Goal: Transaction & Acquisition: Subscribe to service/newsletter

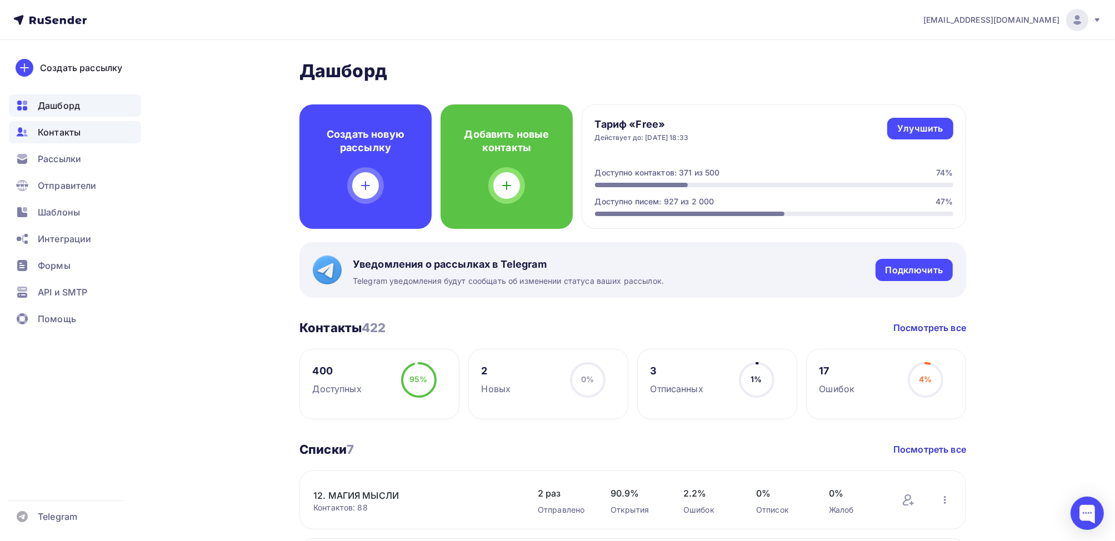
click at [66, 129] on span "Контакты" at bounding box center [59, 132] width 43 height 13
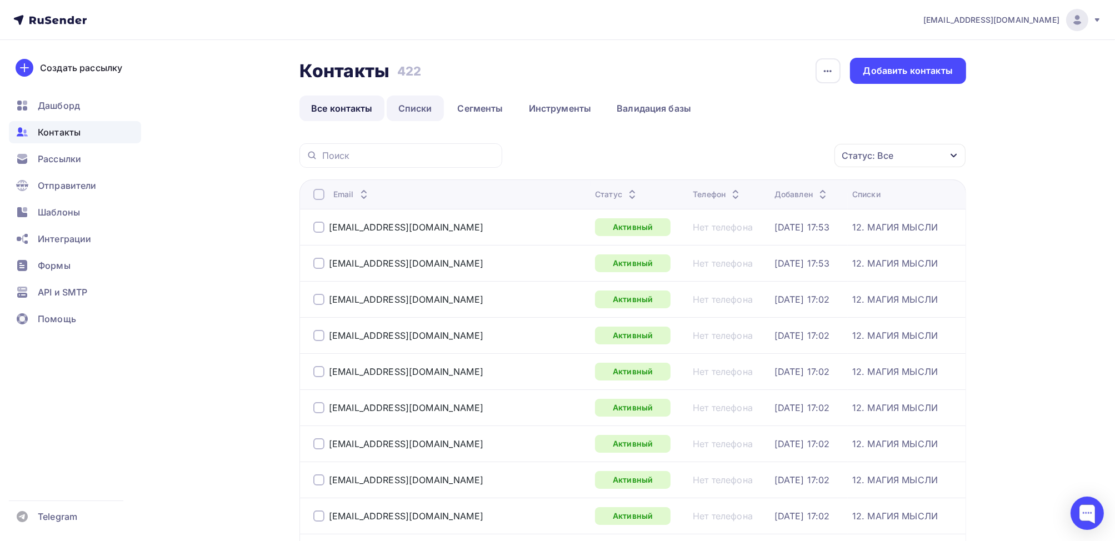
click at [424, 109] on link "Списки" at bounding box center [415, 109] width 57 height 26
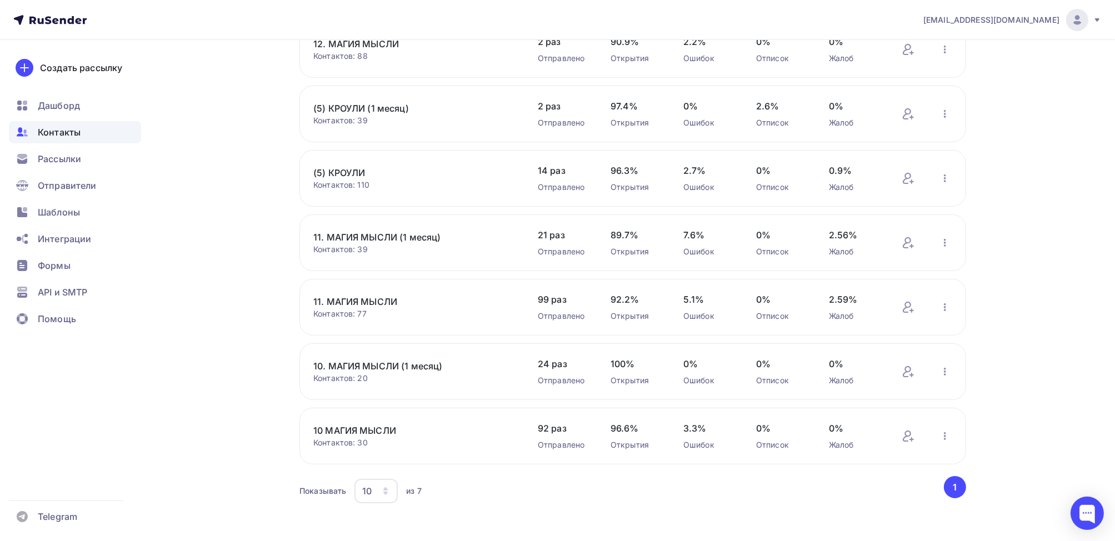
scroll to position [125, 0]
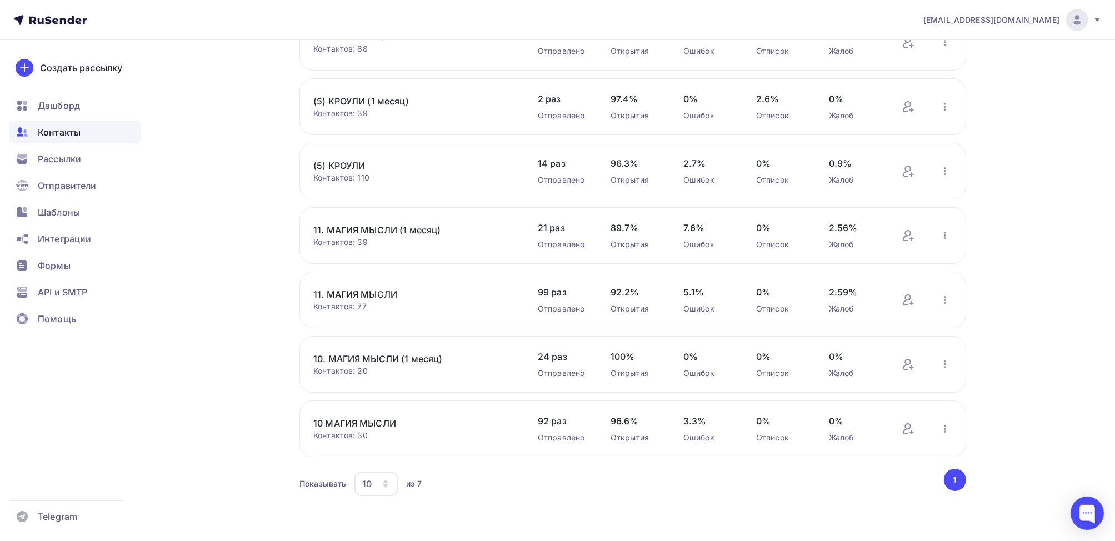
click at [360, 424] on link "10 МАГИЯ МЫСЛИ" at bounding box center [407, 423] width 189 height 13
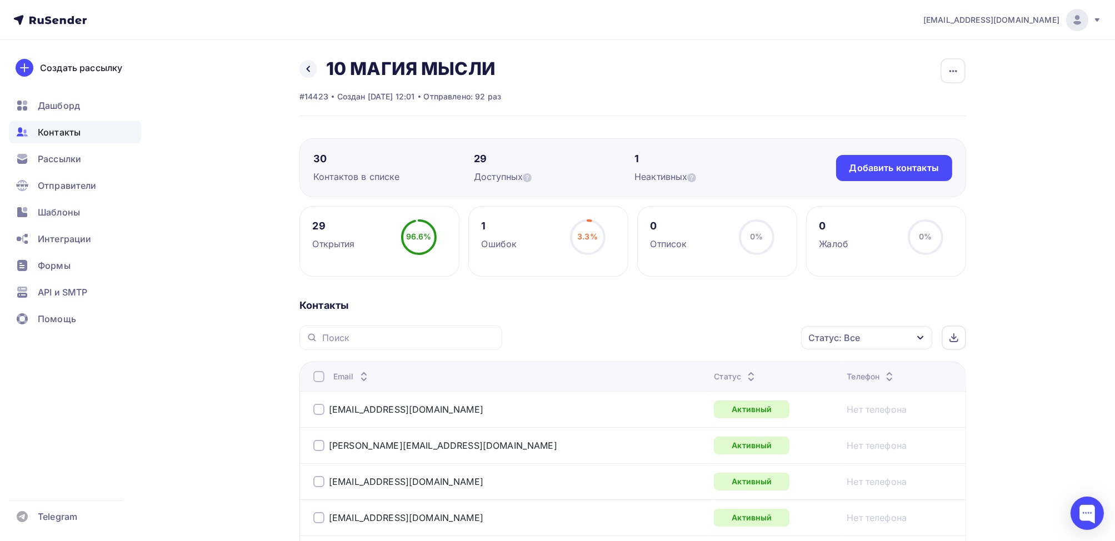
click at [320, 379] on div at bounding box center [318, 376] width 11 height 11
click at [741, 336] on div "Действие" at bounding box center [718, 338] width 147 height 22
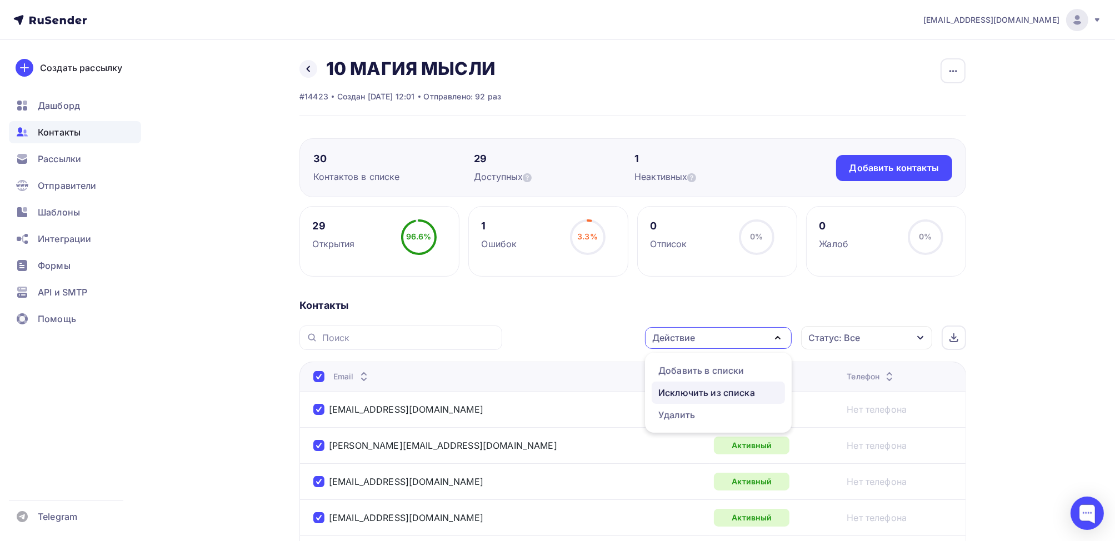
click at [711, 389] on div "Исключить из списка" at bounding box center [706, 392] width 97 height 13
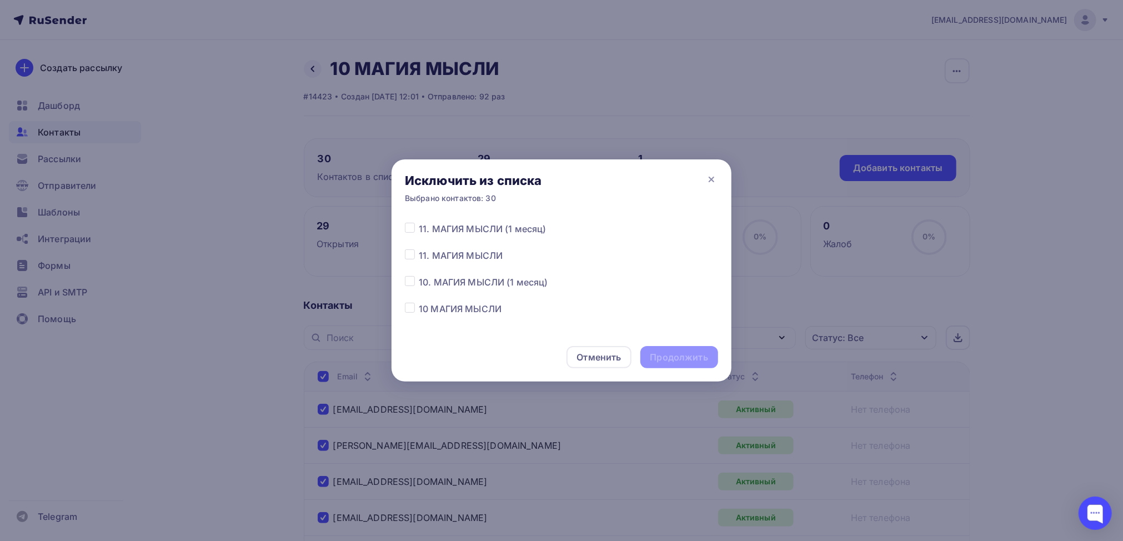
scroll to position [113, 0]
click at [419, 291] on label at bounding box center [419, 291] width 0 height 0
click at [413, 296] on input "checkbox" at bounding box center [410, 296] width 10 height 10
checkbox input "true"
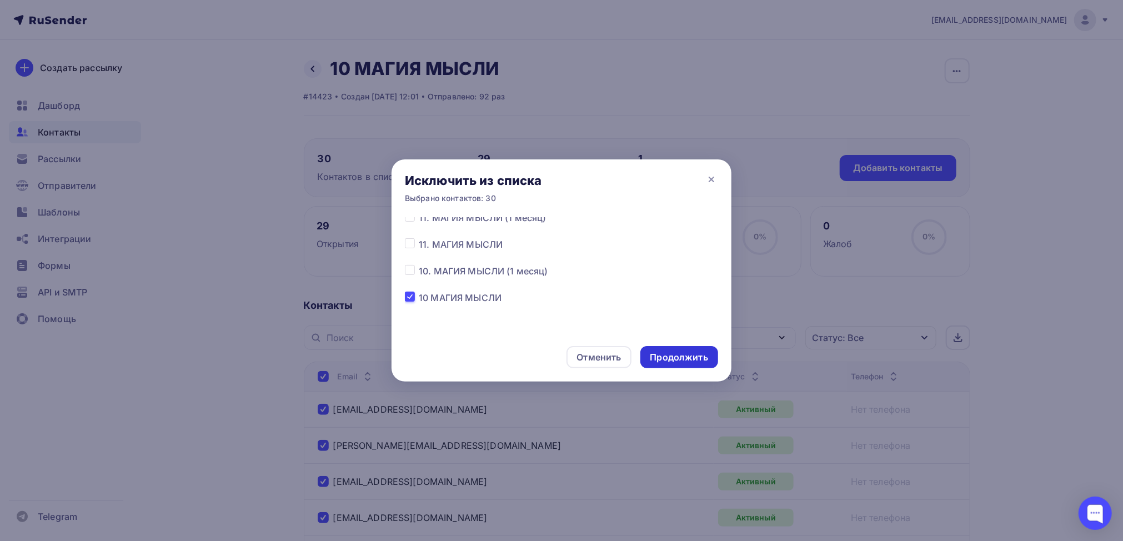
click at [678, 361] on div "Продолжить" at bounding box center [679, 357] width 58 height 13
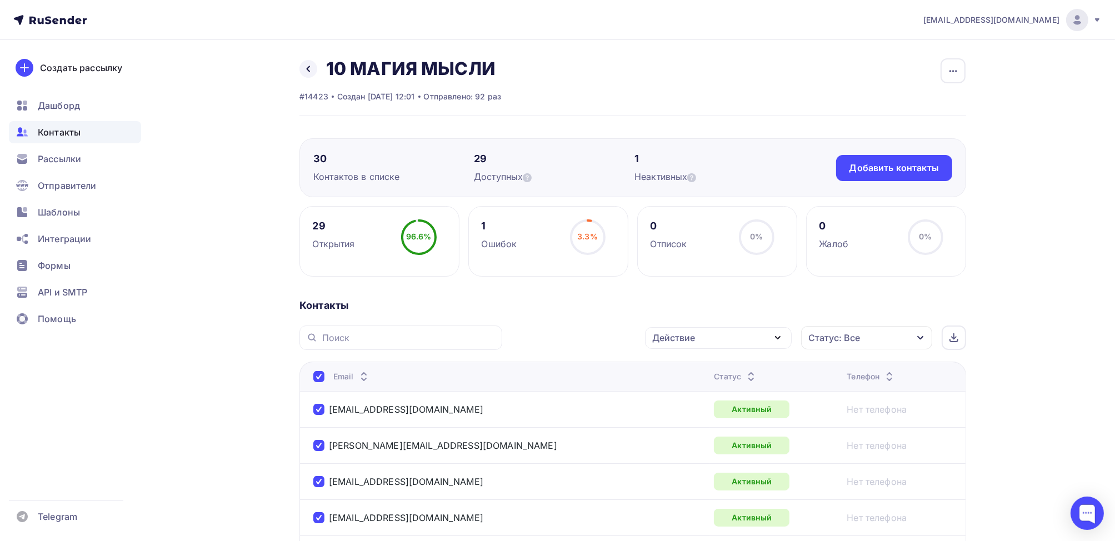
click at [779, 334] on icon "button" at bounding box center [777, 337] width 13 height 13
click at [319, 376] on div at bounding box center [318, 376] width 11 height 11
click at [725, 336] on div "Действие" at bounding box center [718, 338] width 147 height 22
click at [714, 389] on div "Исключить из списка" at bounding box center [706, 392] width 97 height 13
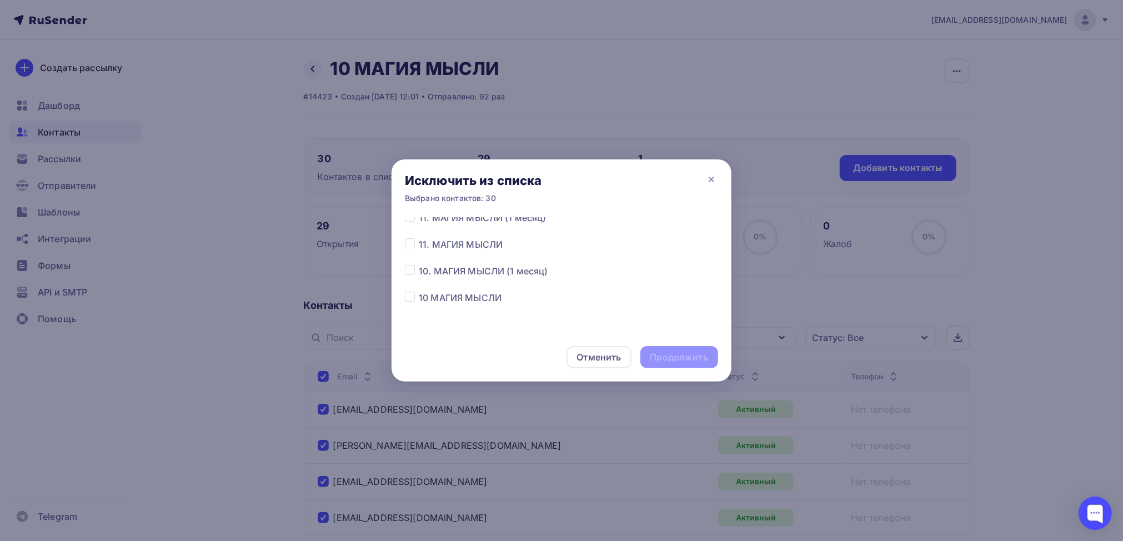
click at [404, 299] on div "Все списки 12. МАГИЯ МЫСЛИ (5) КРОУЛИ (1 месяц) (5) КРОУЛИ 11. МАГИЯ МЫСЛИ (1 м…" at bounding box center [562, 275] width 340 height 116
click at [419, 291] on label at bounding box center [419, 291] width 0 height 0
click at [412, 297] on input "checkbox" at bounding box center [410, 296] width 10 height 10
checkbox input "true"
click at [695, 361] on div "Продолжить" at bounding box center [679, 357] width 58 height 13
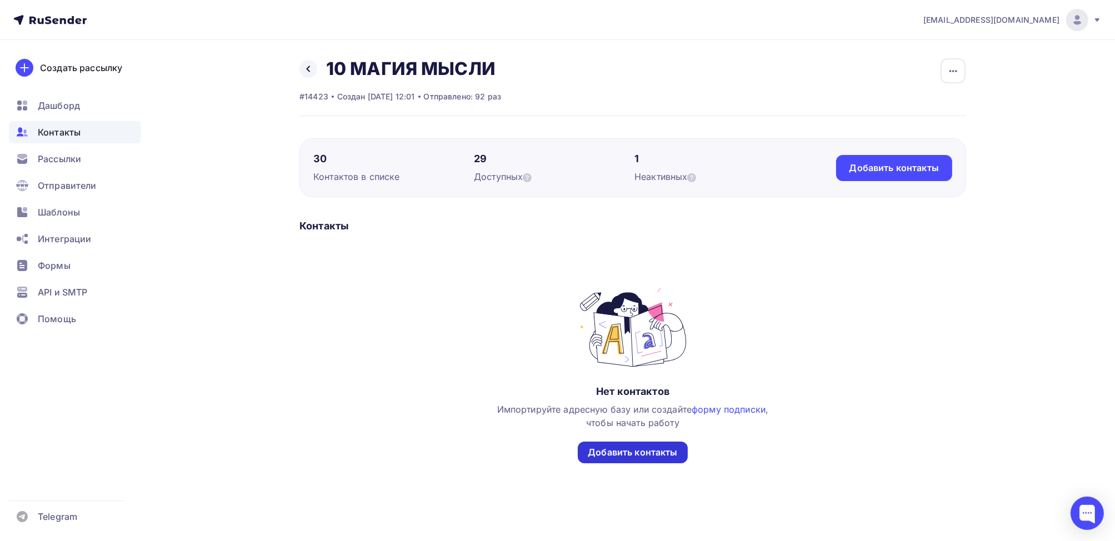
click at [654, 452] on div "Добавить контакты" at bounding box center [632, 452] width 89 height 13
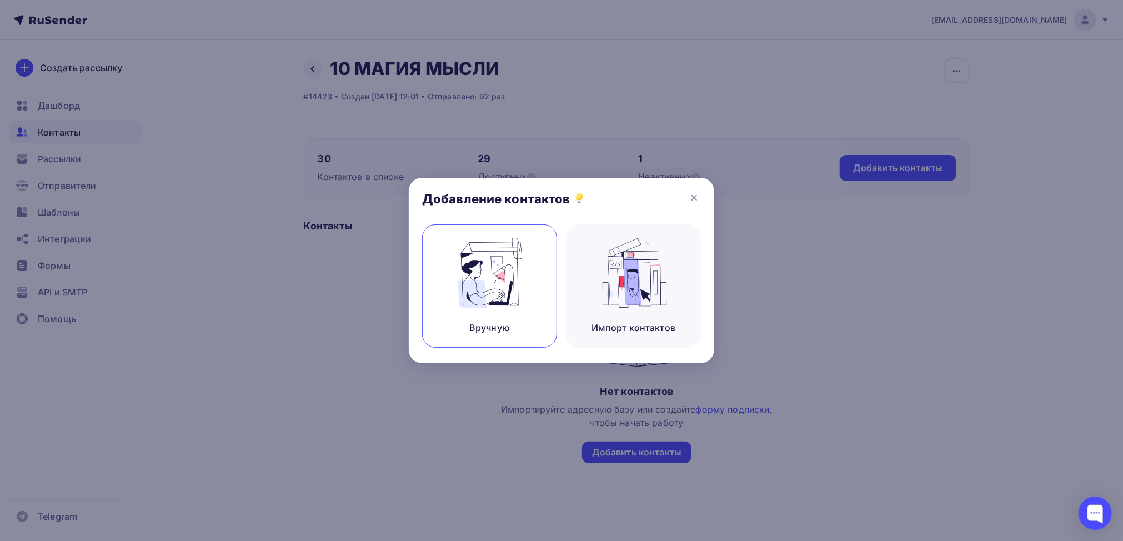
click at [495, 288] on img at bounding box center [490, 273] width 74 height 70
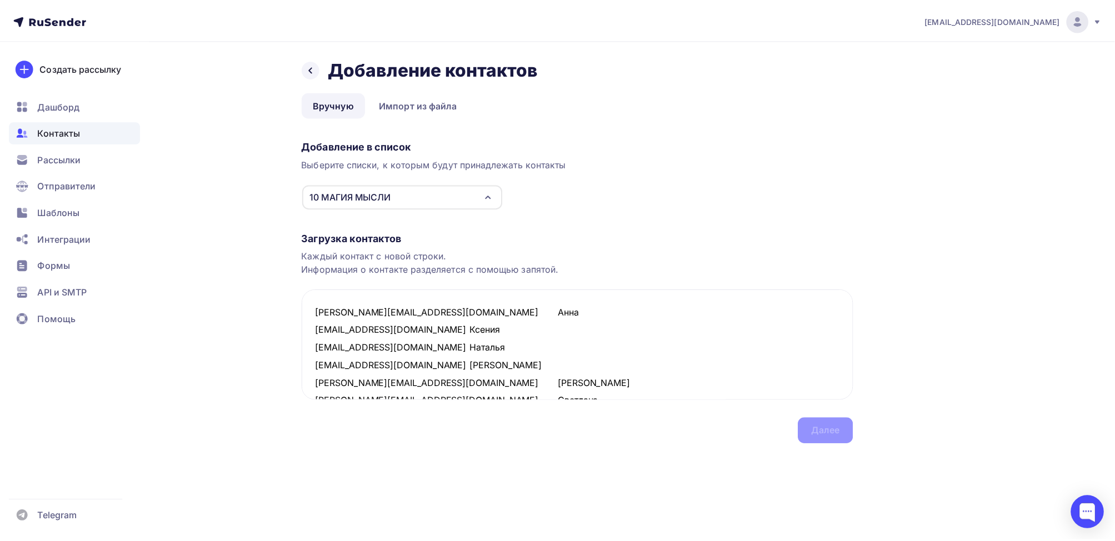
scroll to position [202, 0]
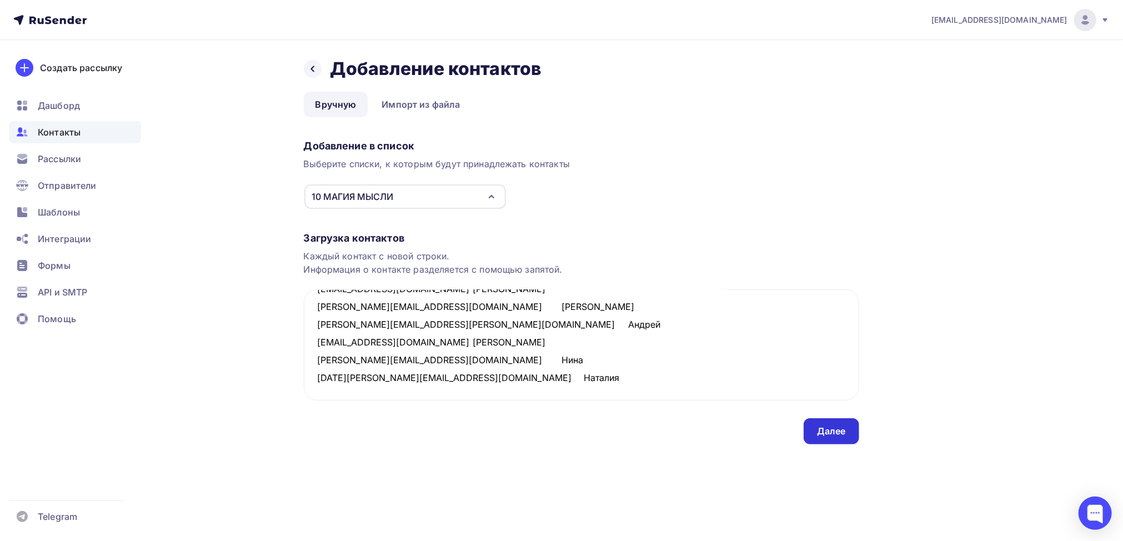
type textarea "[PERSON_NAME][EMAIL_ADDRESS][DOMAIN_NAME] Анна [EMAIL_ADDRESS][DOMAIN_NAME] Ксе…"
click at [835, 436] on div "Далее" at bounding box center [831, 431] width 29 height 13
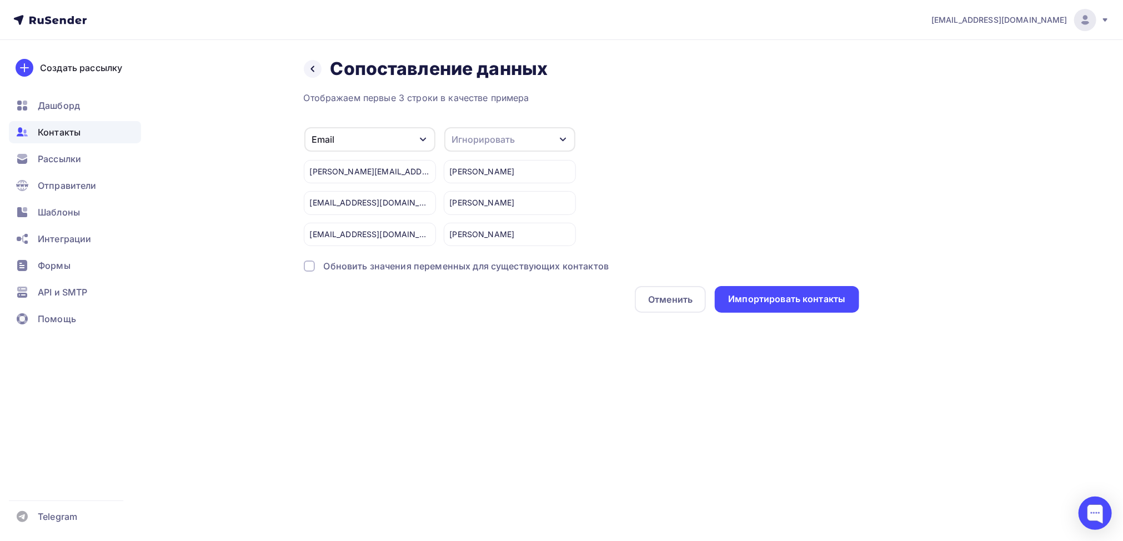
click at [533, 144] on div "Игнорировать" at bounding box center [509, 139] width 131 height 24
click at [485, 192] on div "Имя" at bounding box center [489, 196] width 64 height 13
click at [795, 300] on div "Импортировать контакты" at bounding box center [786, 299] width 117 height 13
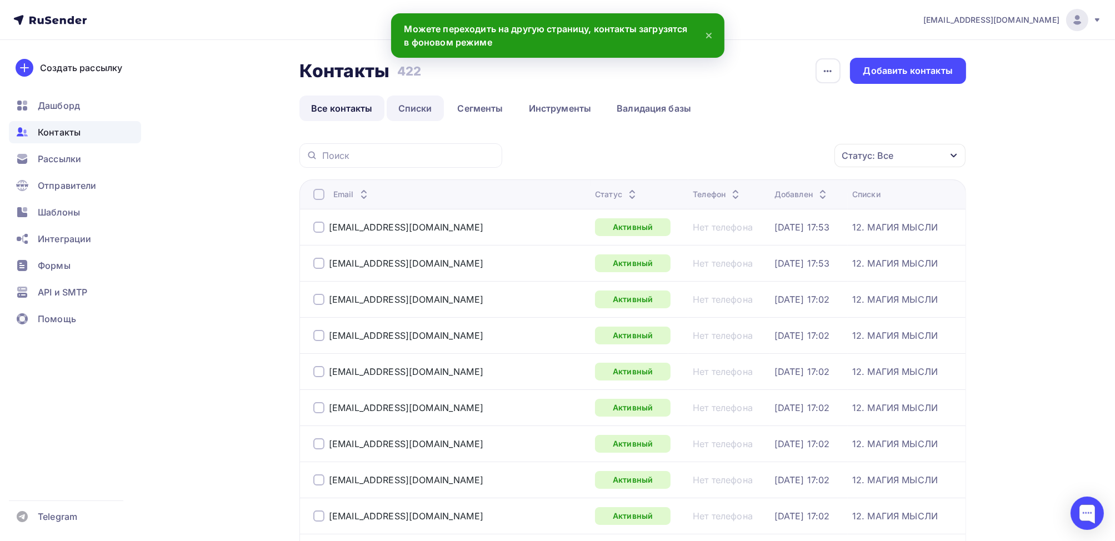
click at [422, 106] on link "Списки" at bounding box center [415, 109] width 57 height 26
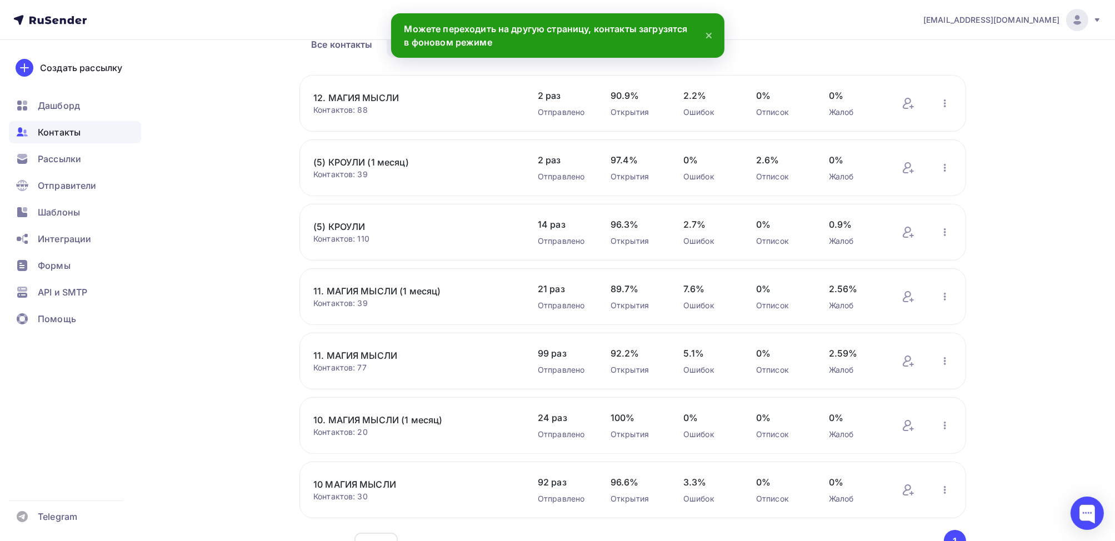
scroll to position [125, 0]
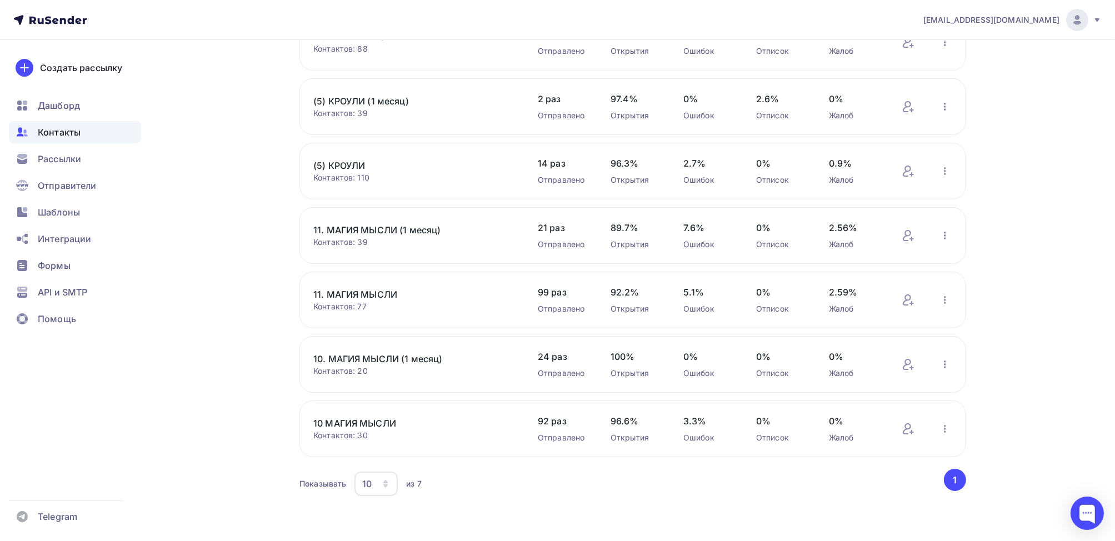
click at [358, 423] on link "10 МАГИЯ МЫСЛИ" at bounding box center [407, 423] width 189 height 13
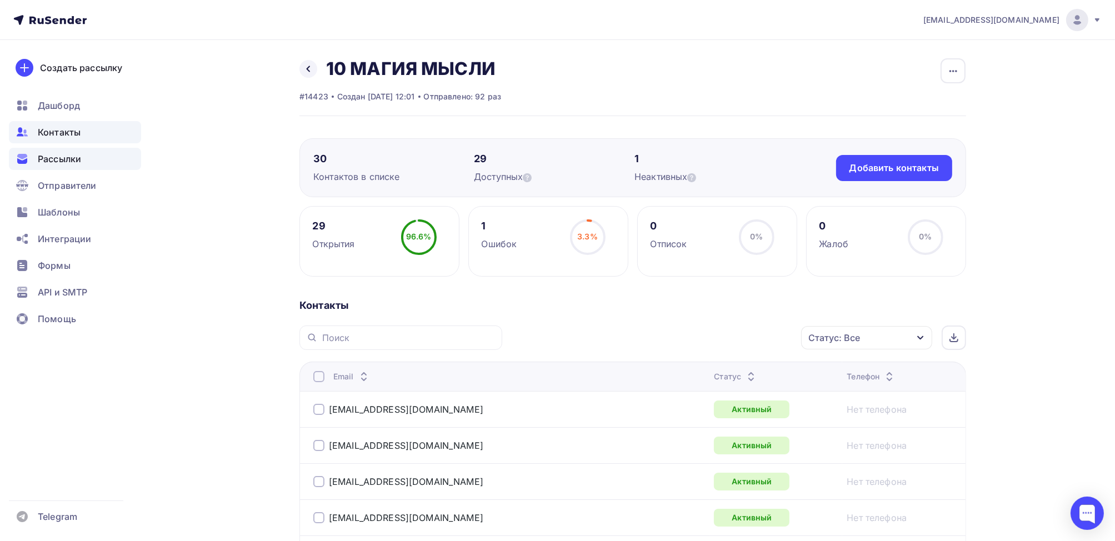
click at [67, 158] on span "Рассылки" at bounding box center [59, 158] width 43 height 13
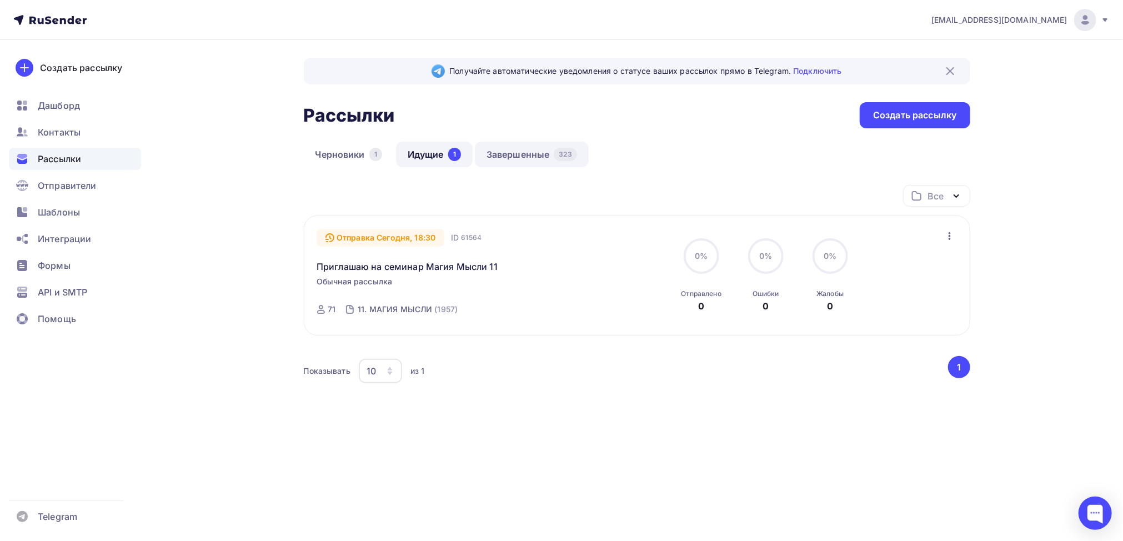
click at [533, 158] on link "Завершенные 323" at bounding box center [532, 155] width 114 height 26
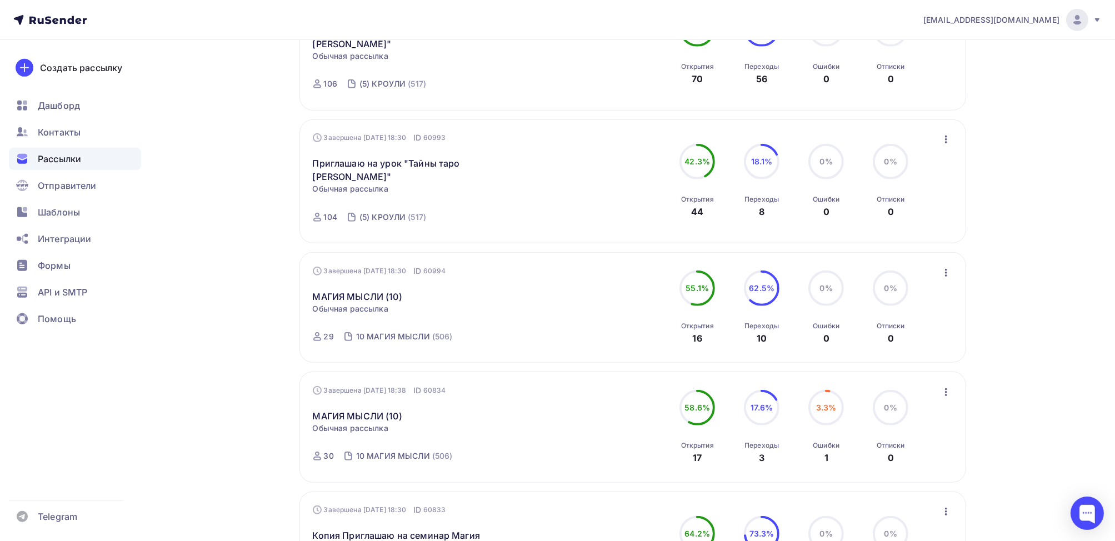
scroll to position [889, 0]
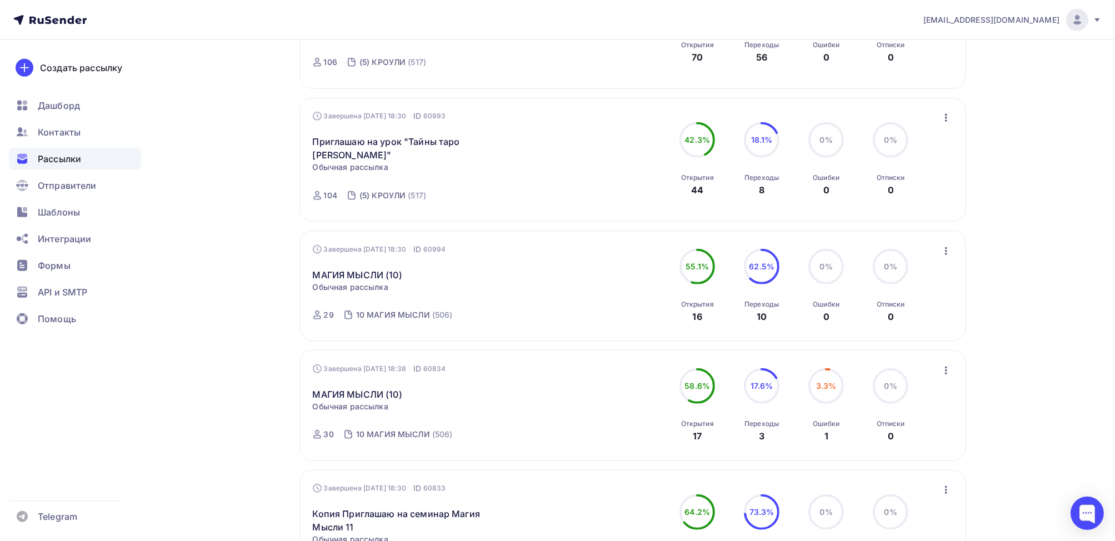
click at [946, 249] on icon "button" at bounding box center [945, 250] width 13 height 13
click at [924, 323] on div "Копировать в новую" at bounding box center [895, 323] width 114 height 13
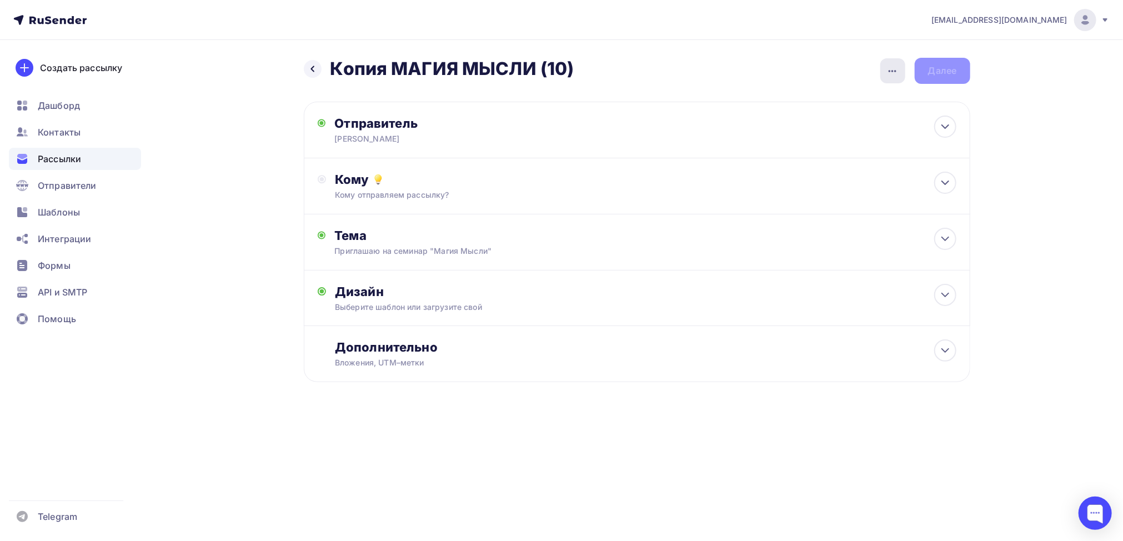
click at [890, 74] on icon "button" at bounding box center [892, 70] width 13 height 13
click at [849, 127] on div "Переименовать рассылку" at bounding box center [834, 127] width 138 height 13
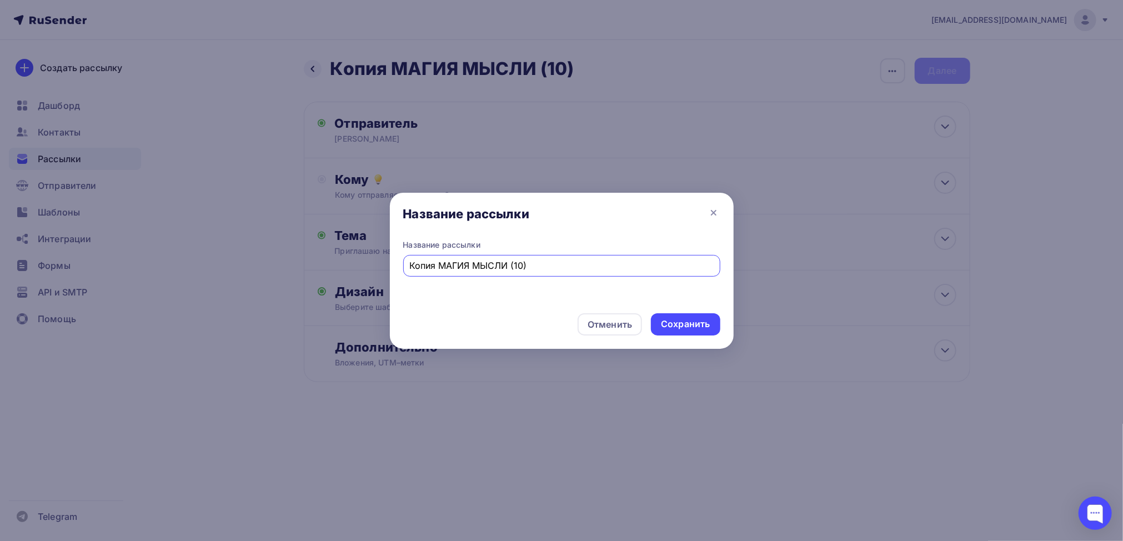
drag, startPoint x: 438, startPoint y: 268, endPoint x: 378, endPoint y: 270, distance: 60.0
click at [378, 270] on div "Название рассылки Название рассылки Копия МАГИЯ МЫСЛИ (10) Отменить Сохранить" at bounding box center [561, 270] width 1123 height 541
type input "МАГИЯ МЫСЛИ (10)"
drag, startPoint x: 682, startPoint y: 326, endPoint x: 558, endPoint y: 284, distance: 130.9
click at [681, 326] on div "Сохранить" at bounding box center [685, 324] width 49 height 13
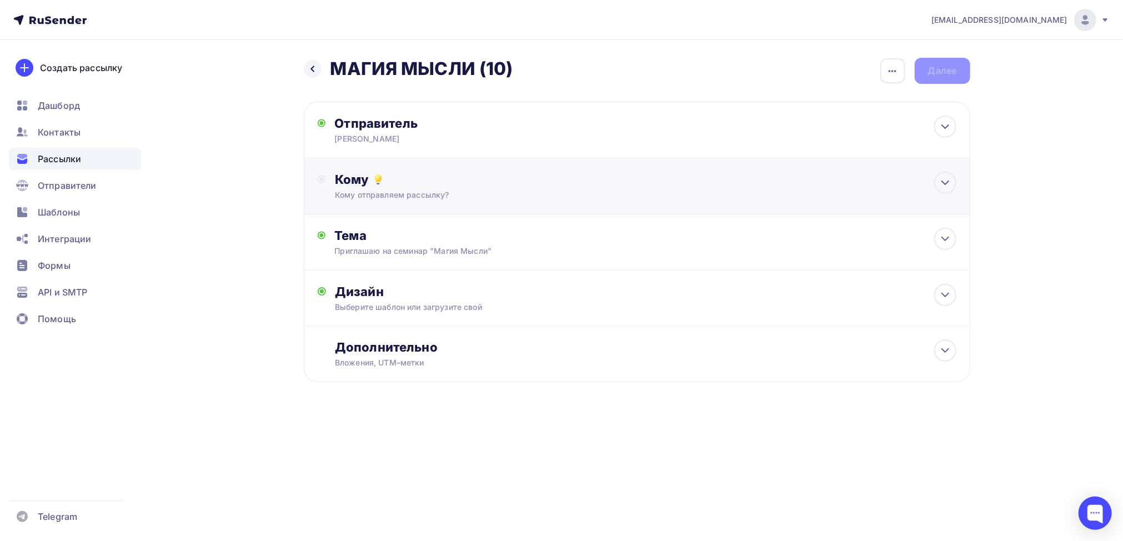
click at [344, 184] on div "Кому" at bounding box center [645, 180] width 621 height 16
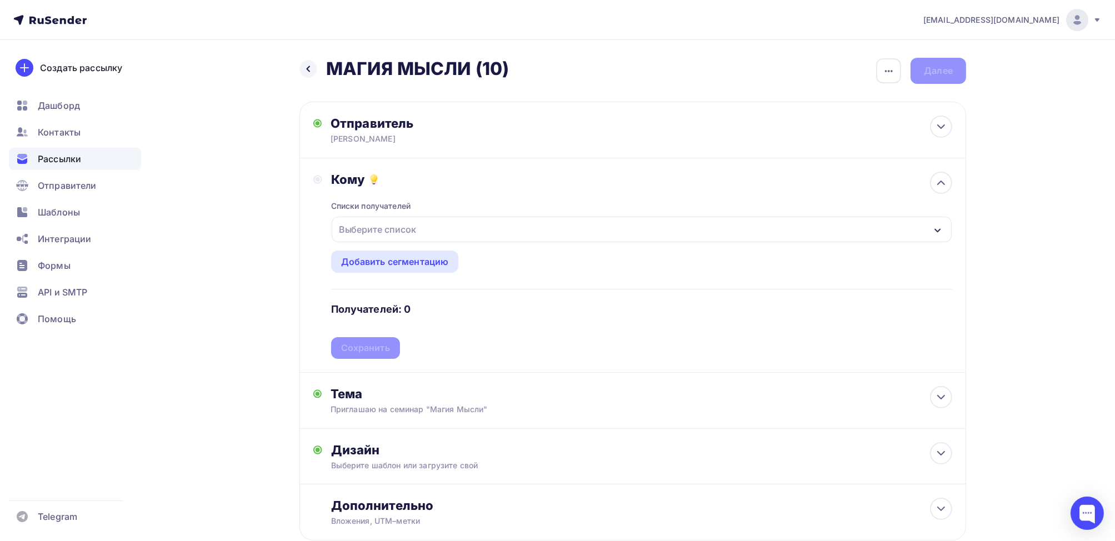
click at [380, 227] on div "Выберите список" at bounding box center [377, 229] width 87 height 20
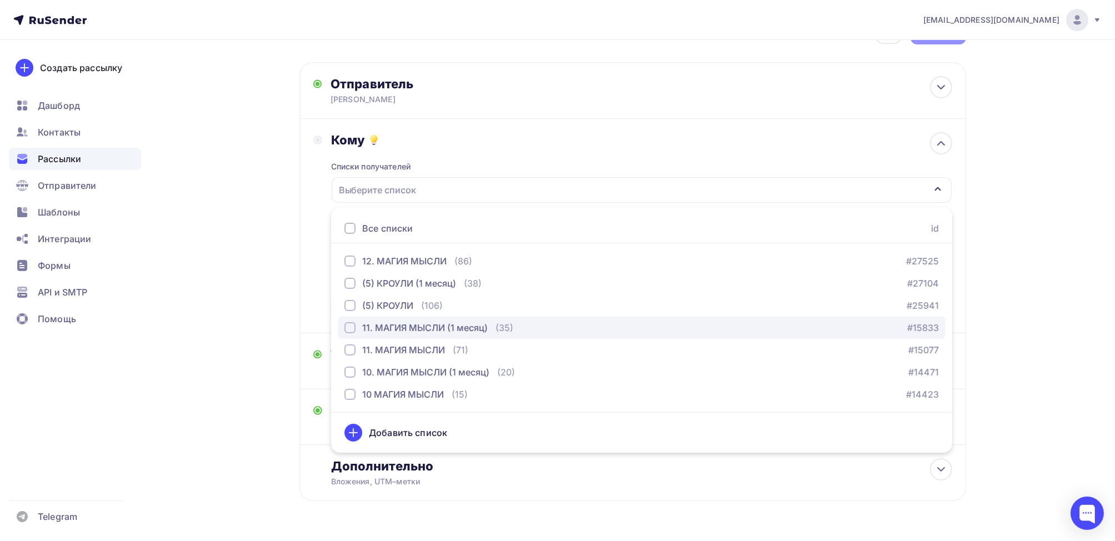
scroll to position [69, 0]
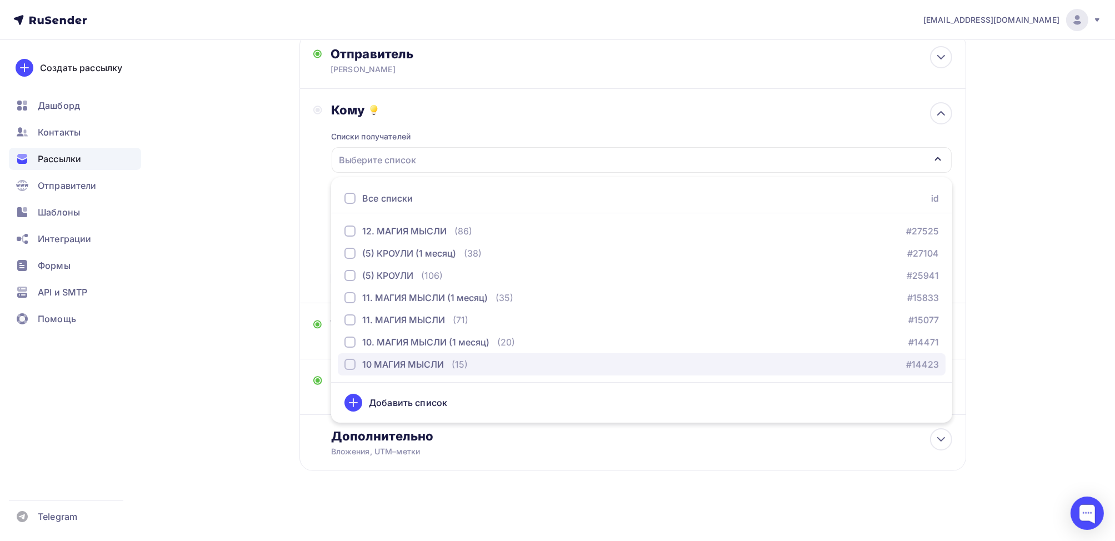
click at [349, 363] on div "button" at bounding box center [349, 364] width 11 height 11
click at [321, 255] on div "Кому Списки получателей 10 МАГИЯ МЫСЛИ Все списки id 12. МАГИЯ МЫСЛИ (86) #2752…" at bounding box center [632, 195] width 639 height 187
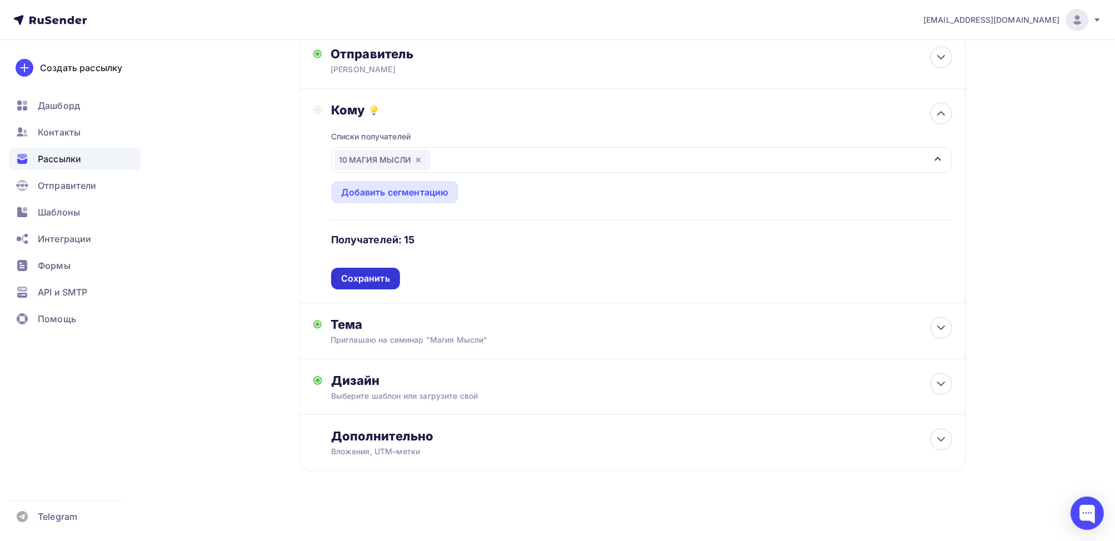
click at [372, 278] on div "Сохранить" at bounding box center [365, 278] width 49 height 13
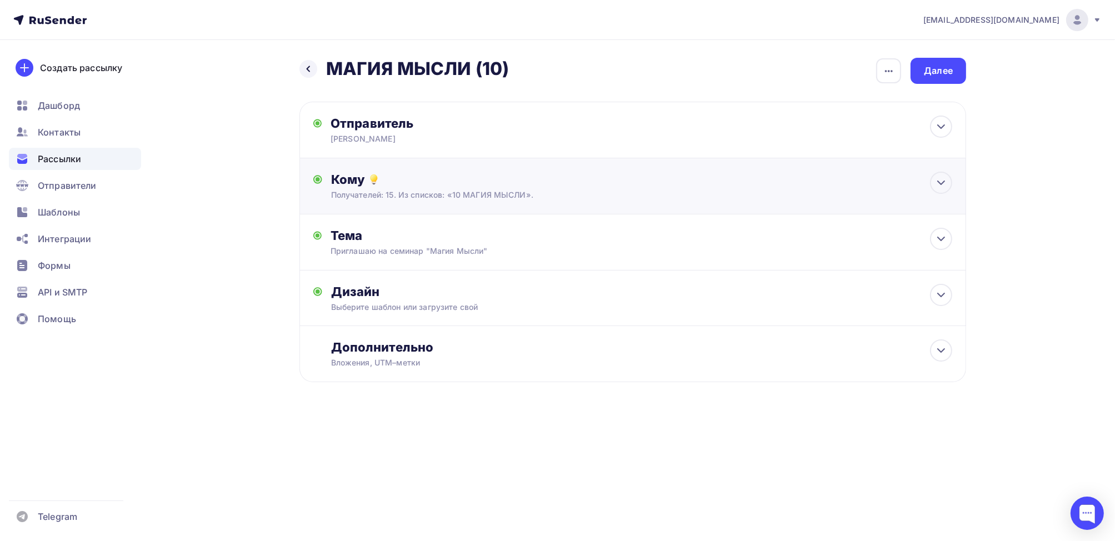
scroll to position [0, 0]
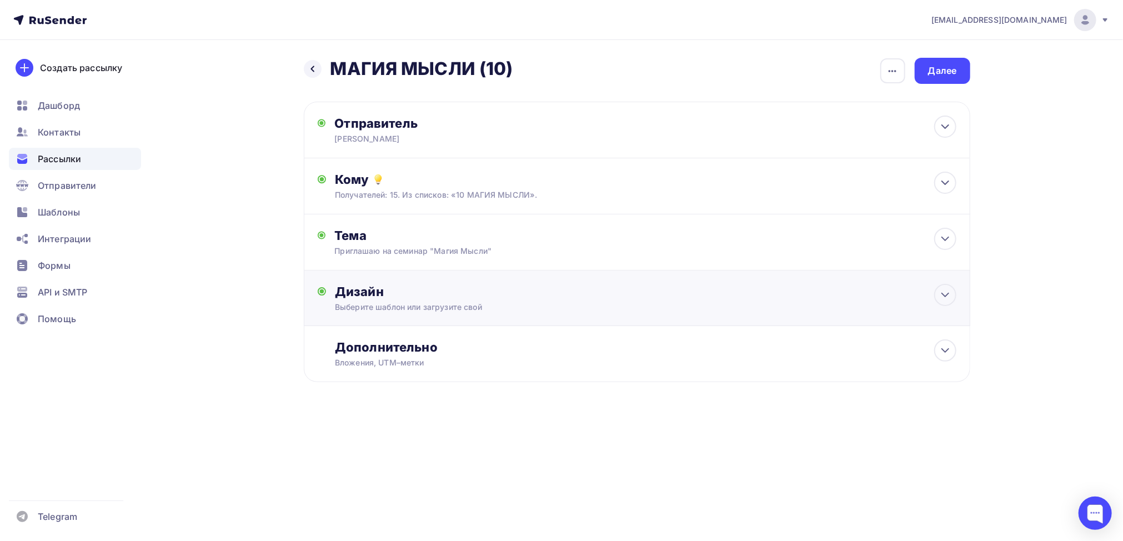
click at [367, 293] on div "Дизайн" at bounding box center [645, 292] width 621 height 16
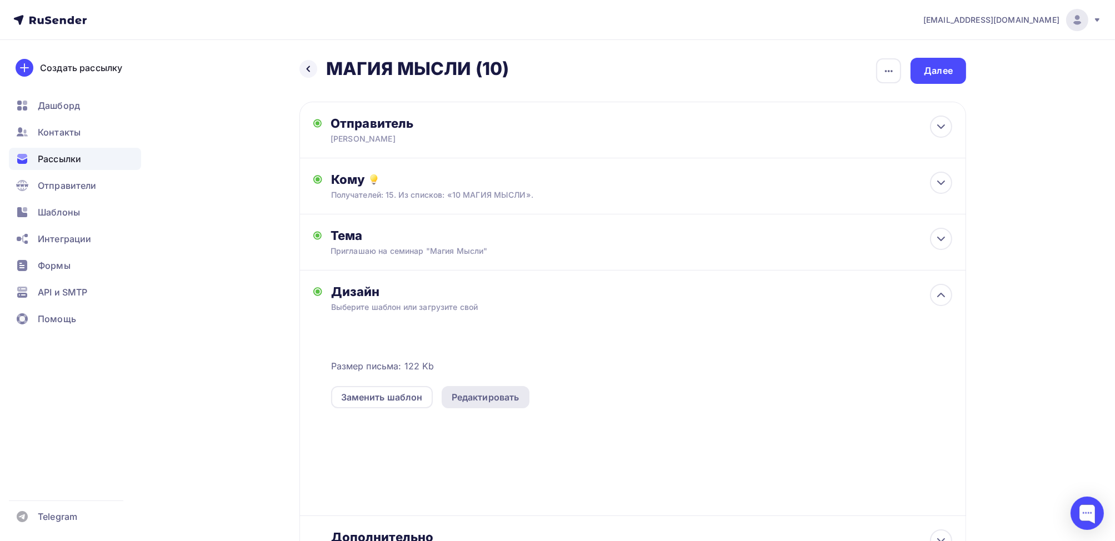
click at [495, 395] on div "Редактировать" at bounding box center [486, 396] width 68 height 13
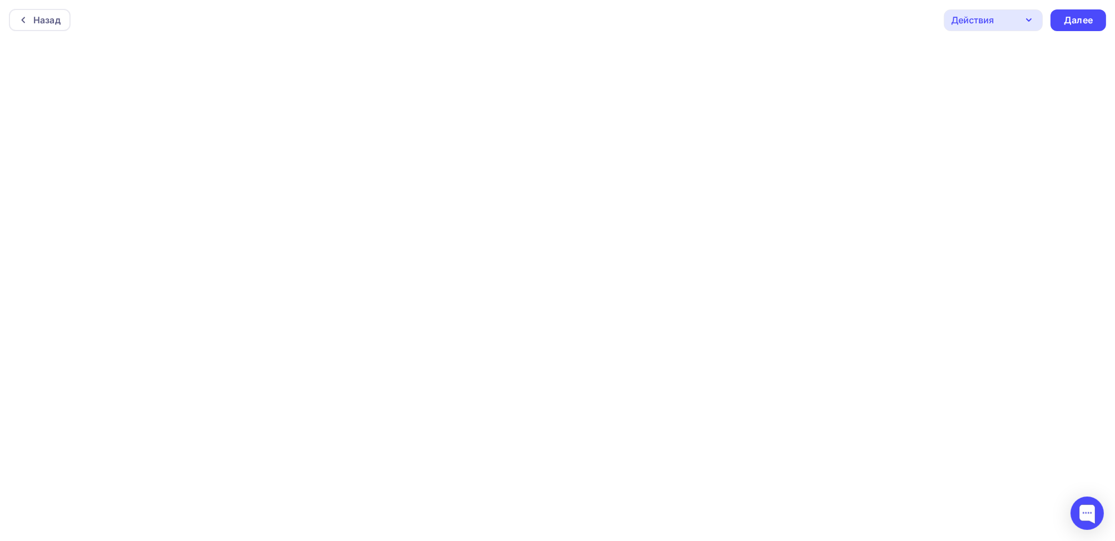
click at [997, 17] on div "Действия" at bounding box center [993, 20] width 99 height 22
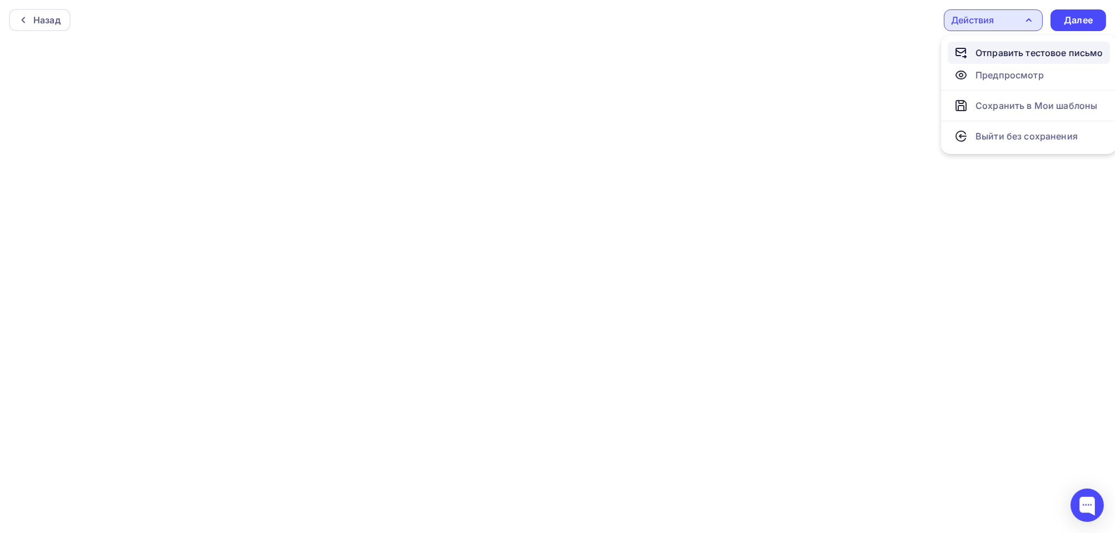
click at [1000, 57] on div "Отправить тестовое письмо" at bounding box center [1039, 52] width 128 height 13
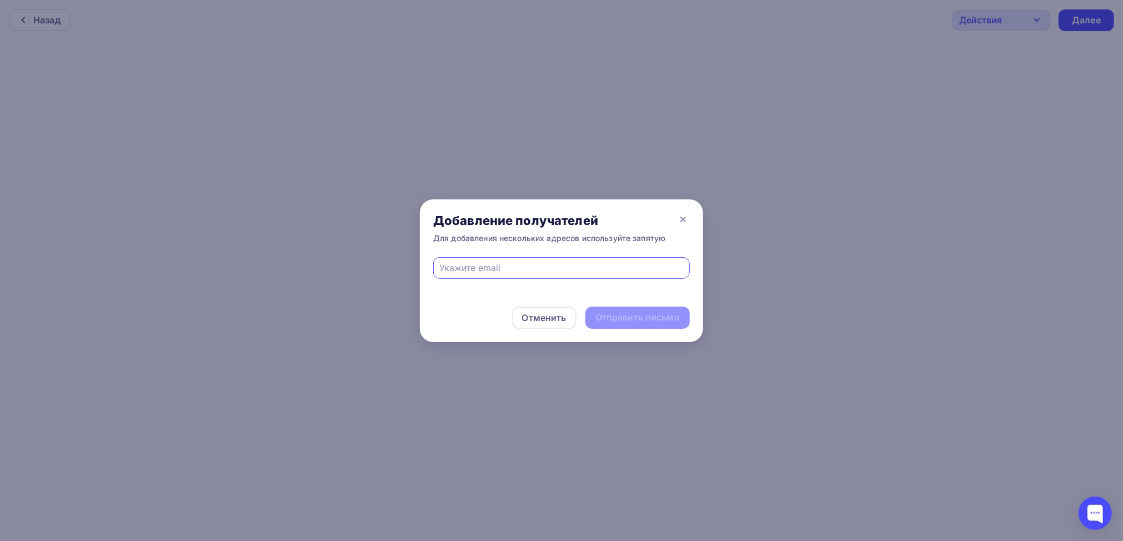
click at [579, 267] on input "text" at bounding box center [562, 267] width 244 height 13
type input "[EMAIL_ADDRESS][DOMAIN_NAME]"
click at [649, 315] on div "Отправить письмо" at bounding box center [637, 317] width 84 height 13
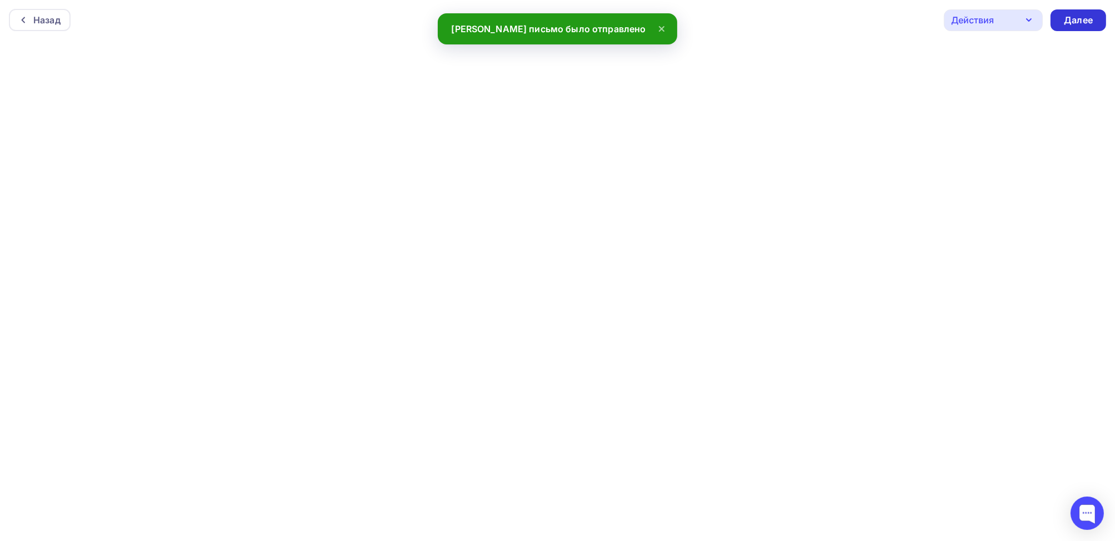
click at [1081, 23] on div "Далее" at bounding box center [1078, 20] width 29 height 13
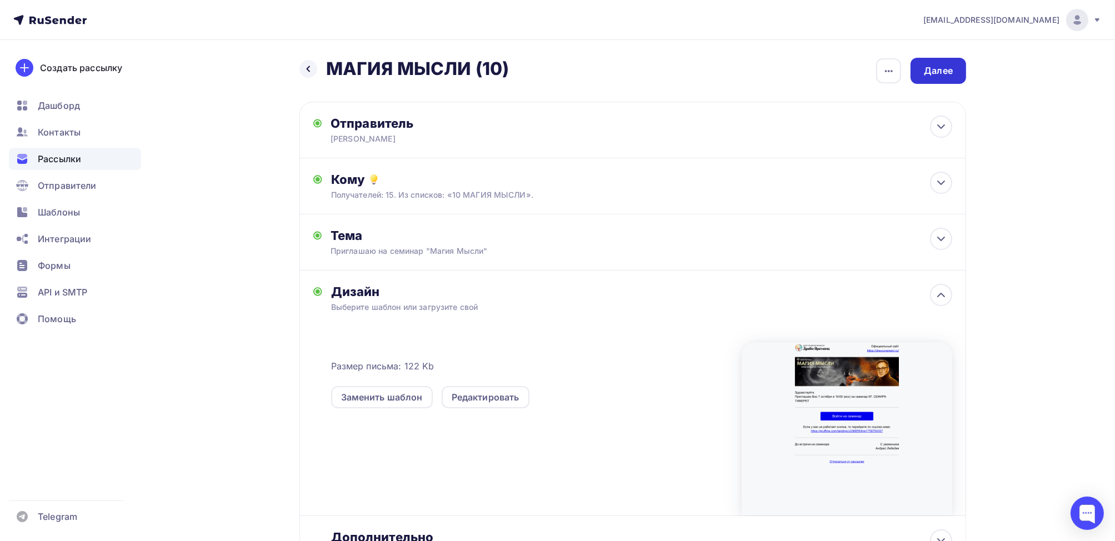
click at [940, 67] on div "Далее" at bounding box center [938, 70] width 29 height 13
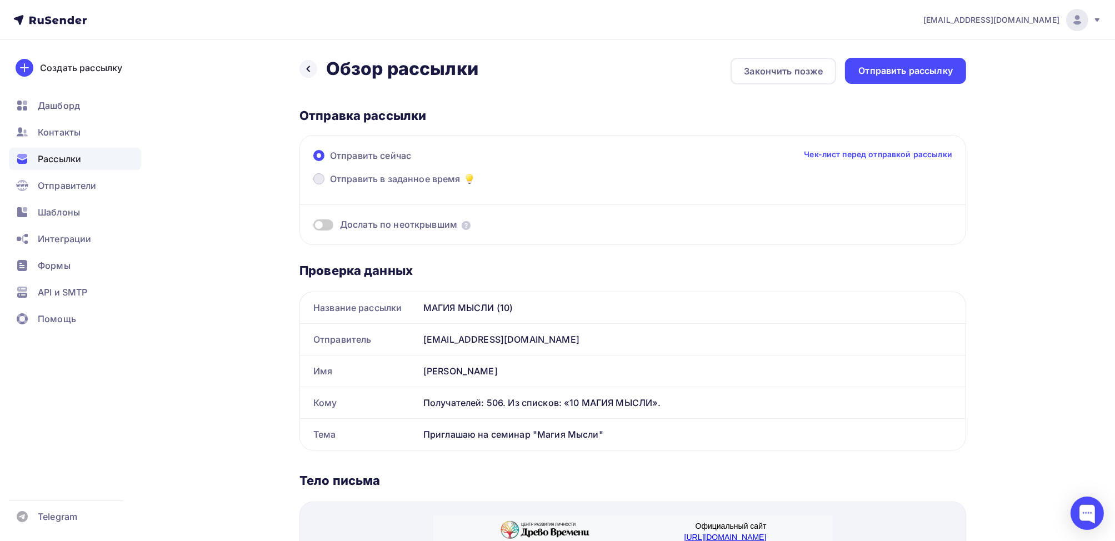
click at [320, 181] on span at bounding box center [318, 178] width 11 height 11
click at [330, 186] on input "Отправить в заданное время" at bounding box center [330, 186] width 0 height 0
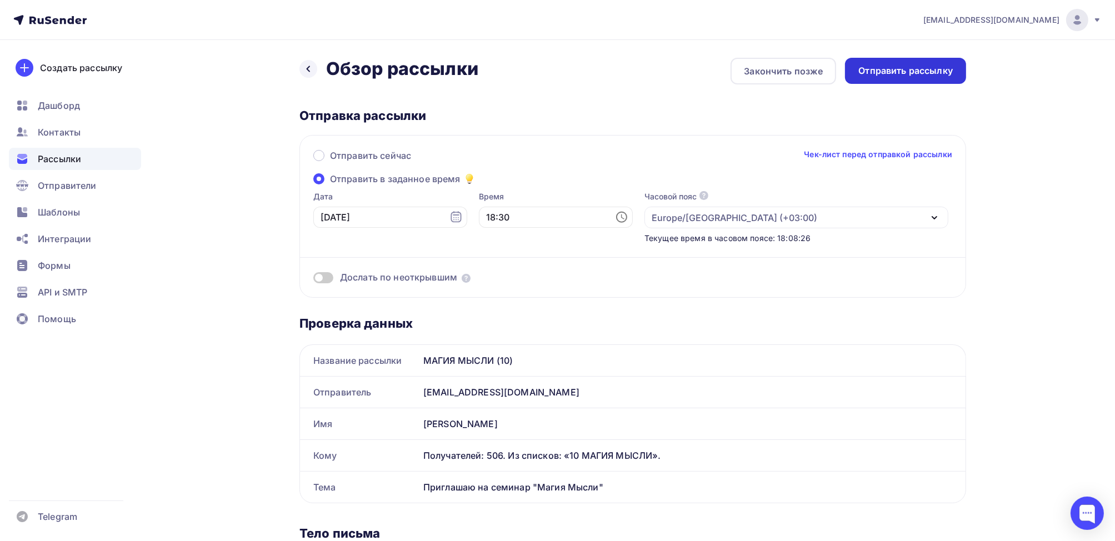
click at [886, 75] on div "Отправить рассылку" at bounding box center [905, 70] width 94 height 13
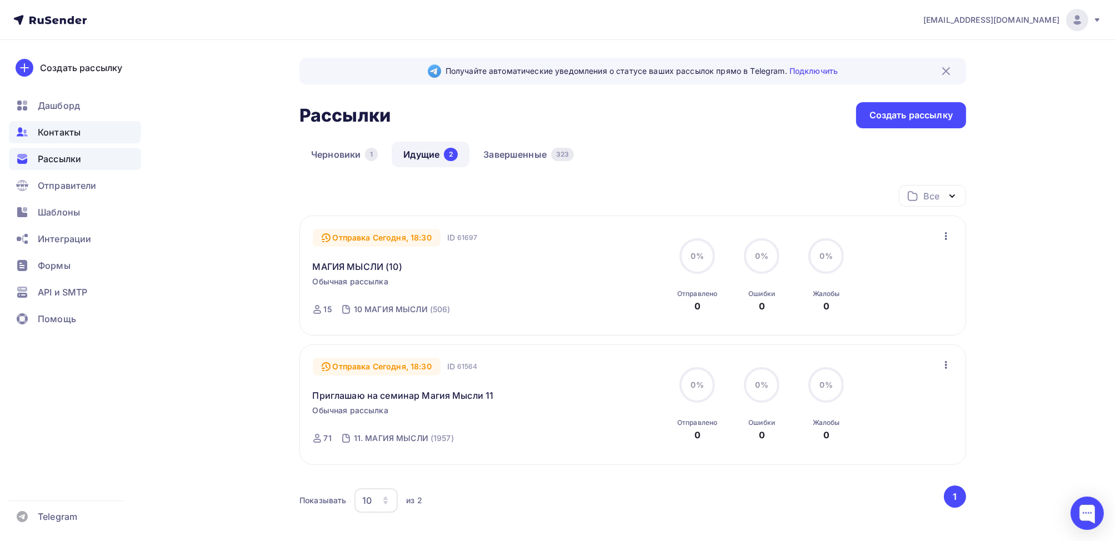
click at [67, 128] on span "Контакты" at bounding box center [59, 132] width 43 height 13
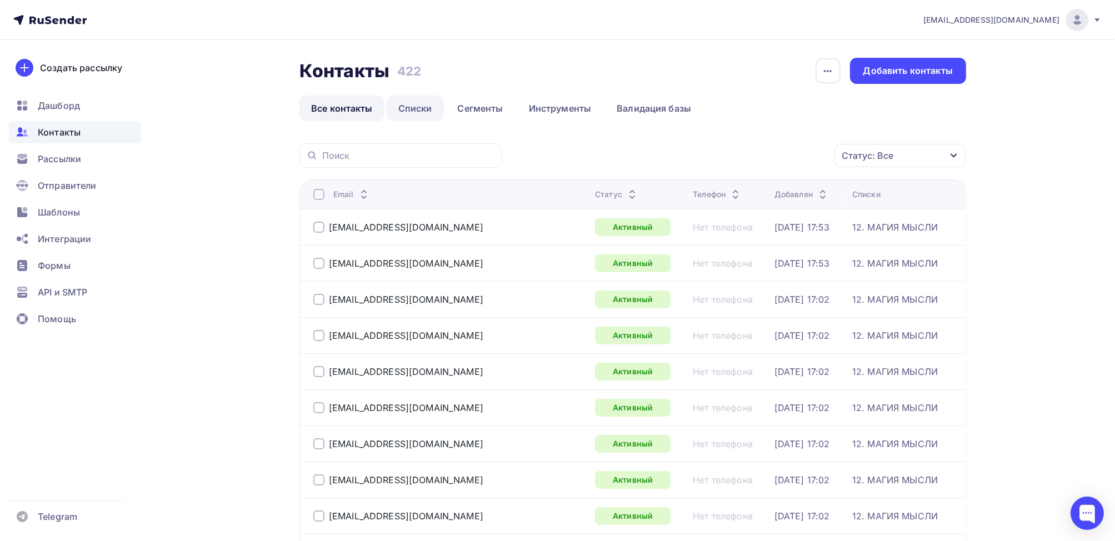
click at [413, 103] on link "Списки" at bounding box center [415, 109] width 57 height 26
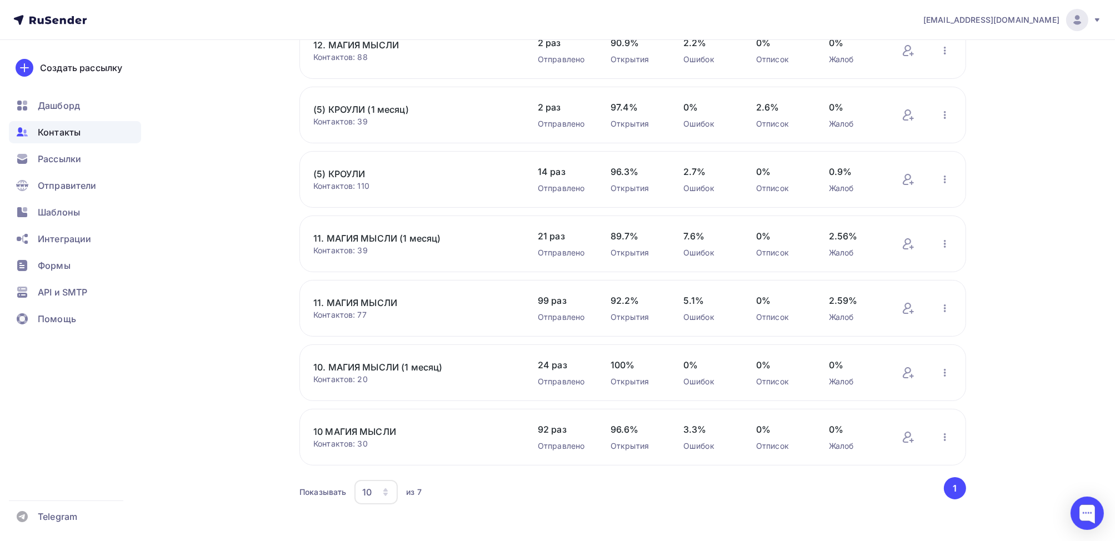
scroll to position [125, 0]
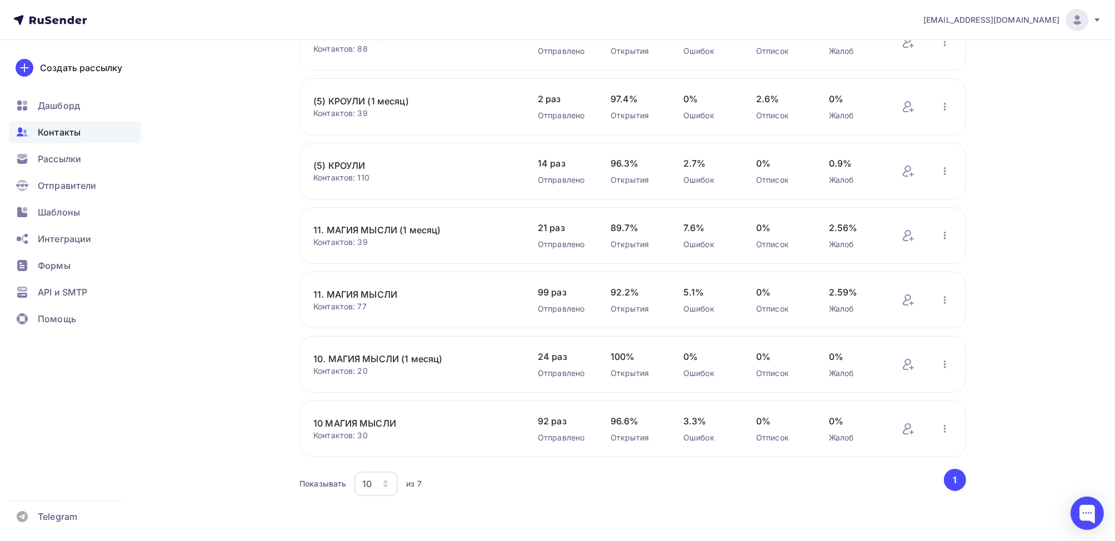
click at [340, 420] on link "10 МАГИЯ МЫСЛИ" at bounding box center [407, 423] width 189 height 13
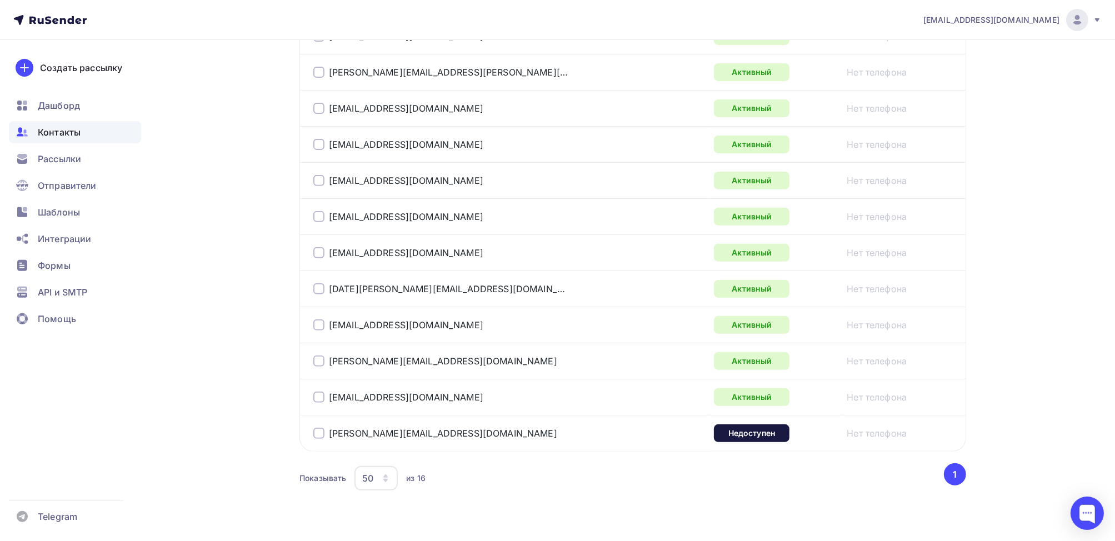
scroll to position [539, 0]
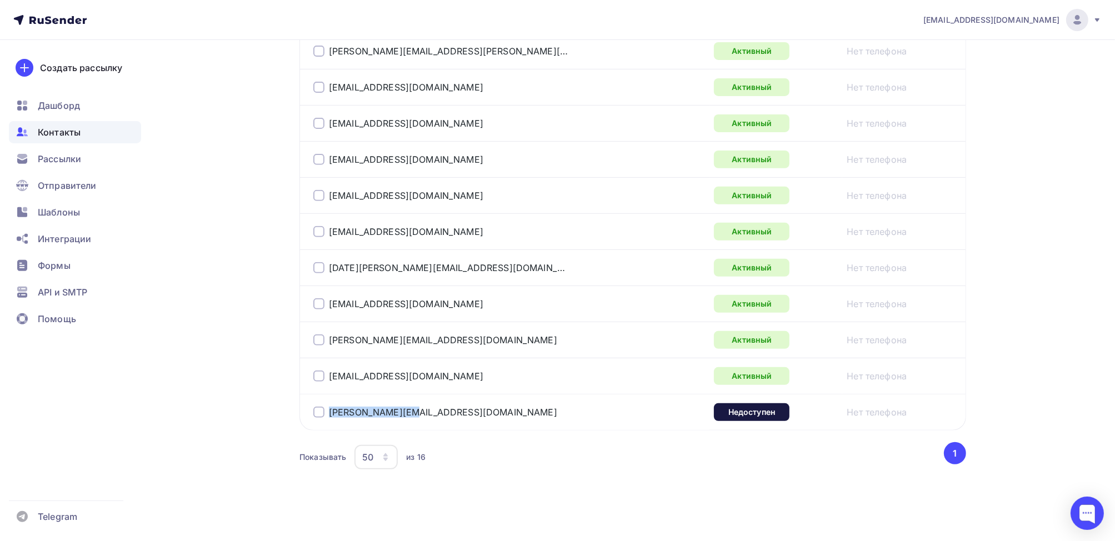
drag, startPoint x: 420, startPoint y: 412, endPoint x: 327, endPoint y: 415, distance: 93.4
click at [327, 415] on div "[PERSON_NAME][EMAIL_ADDRESS][DOMAIN_NAME]" at bounding box center [452, 412] width 278 height 18
copy link "[PERSON_NAME][EMAIL_ADDRESS][DOMAIN_NAME]"
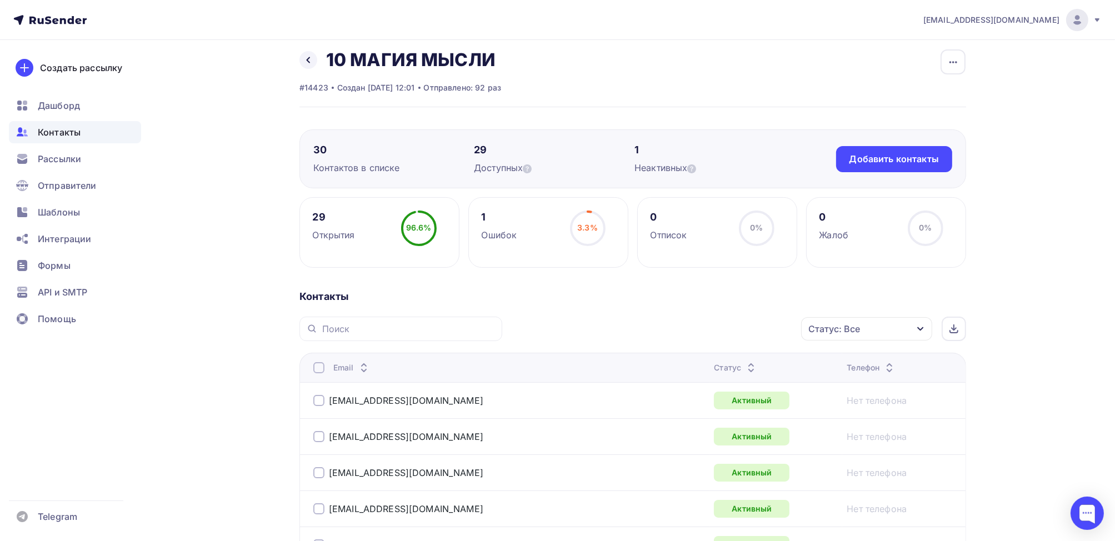
scroll to position [0, 0]
